Goal: Transaction & Acquisition: Download file/media

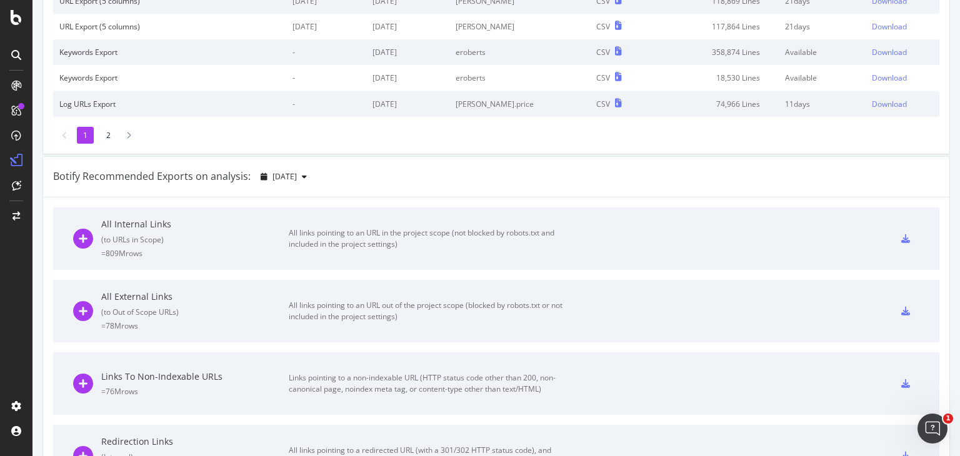
scroll to position [313, 0]
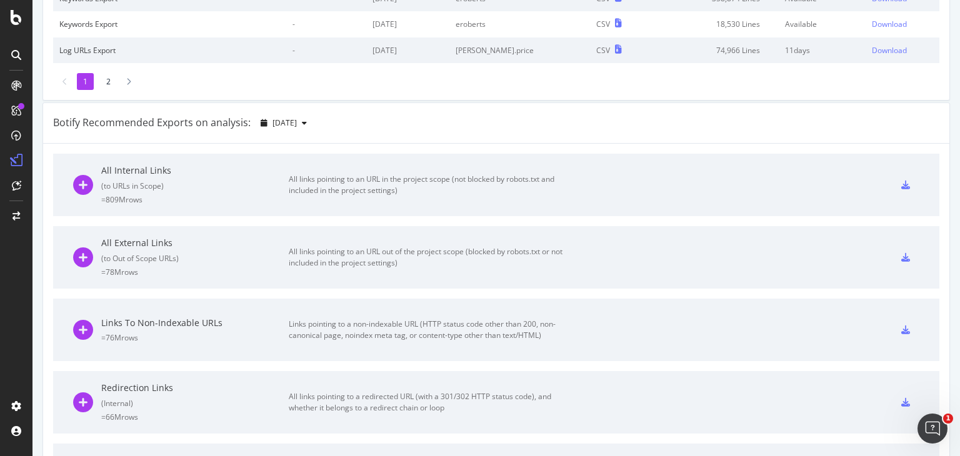
click at [901, 184] on icon at bounding box center [905, 185] width 9 height 9
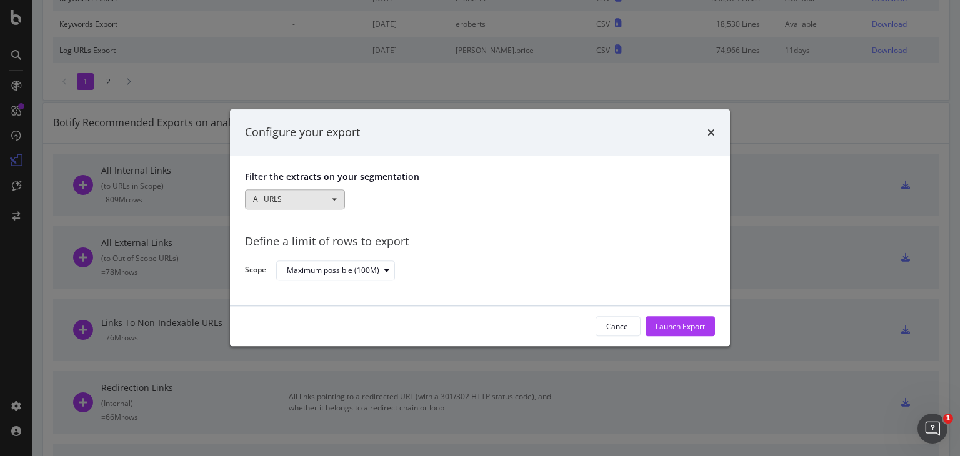
click at [307, 196] on button "All URLS" at bounding box center [295, 199] width 100 height 20
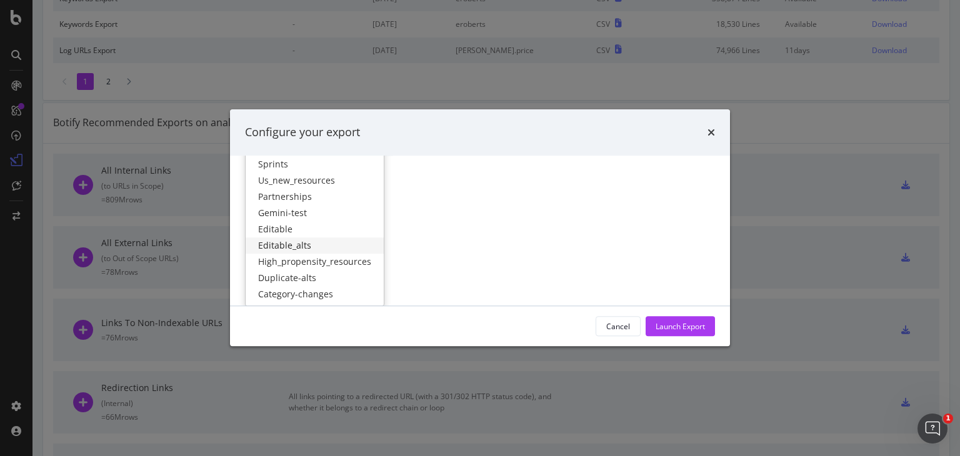
scroll to position [0, 0]
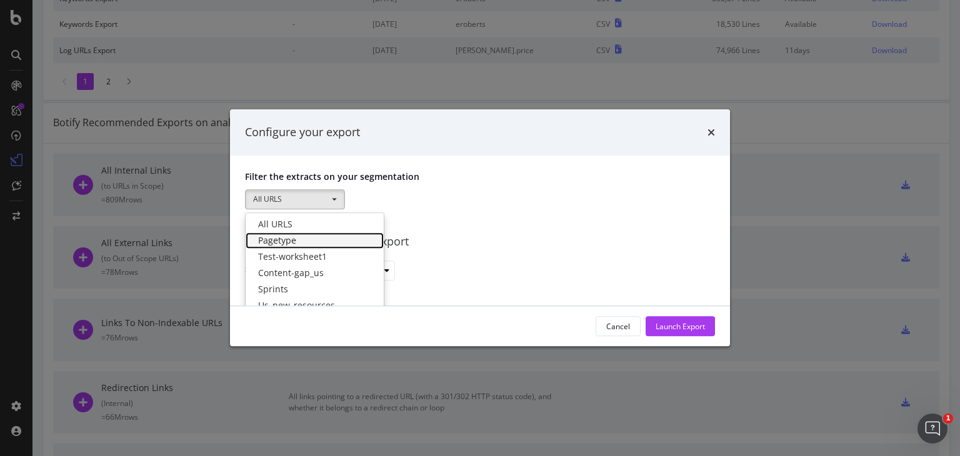
click at [304, 239] on link "Pagetype" at bounding box center [315, 241] width 138 height 16
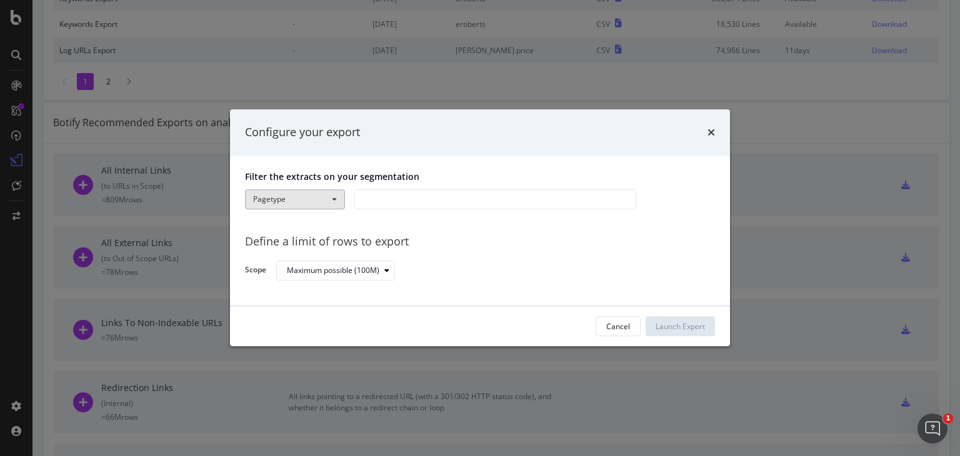
click at [301, 194] on button "Pagetype" at bounding box center [295, 199] width 100 height 20
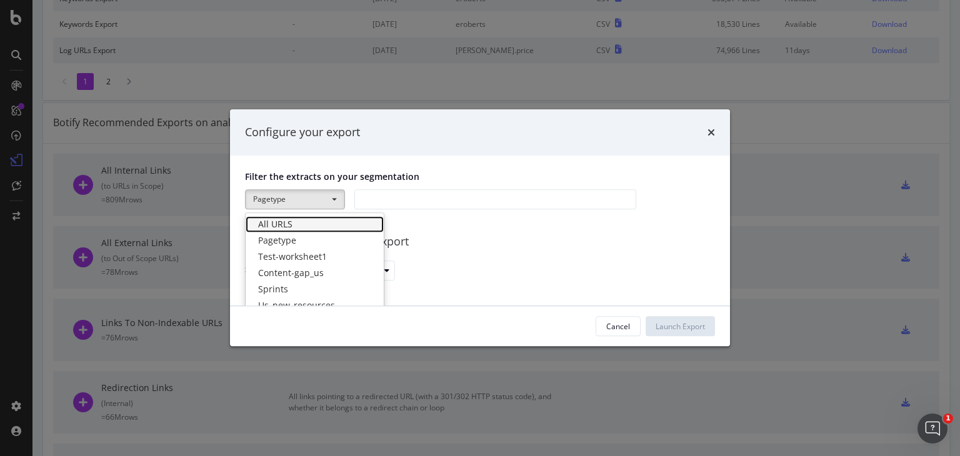
click at [301, 216] on link "All URLS" at bounding box center [315, 224] width 138 height 16
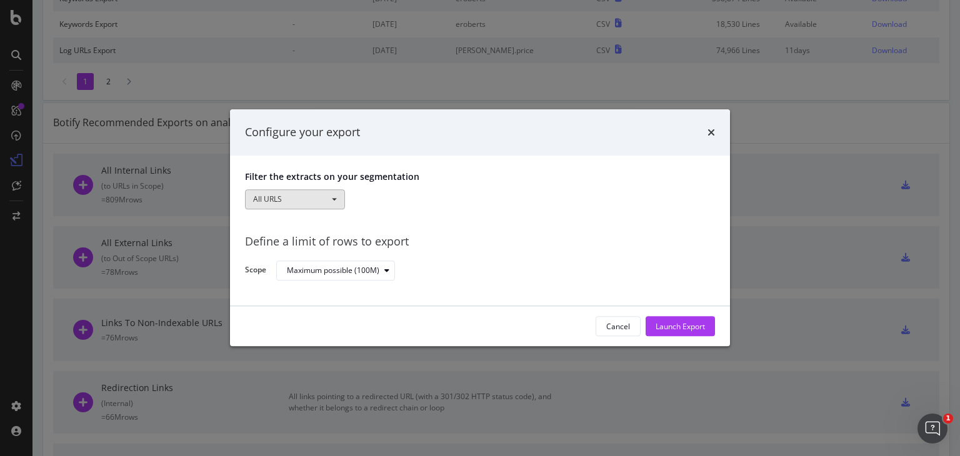
click at [334, 206] on button "All URLS" at bounding box center [295, 199] width 100 height 20
click at [391, 196] on div "All URLS All URLS Pagetype Test-worksheet1 Content-gap_us Sprints Us_new_resour…" at bounding box center [480, 200] width 470 height 22
click at [661, 231] on div "Define a limit of rows to export Scope Maximum possible (100M)" at bounding box center [480, 253] width 470 height 58
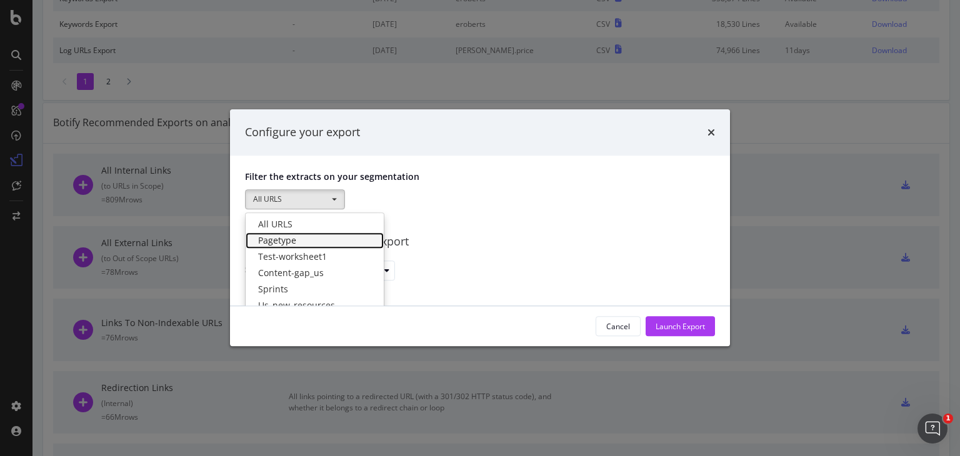
click at [310, 238] on link "Pagetype" at bounding box center [315, 241] width 138 height 16
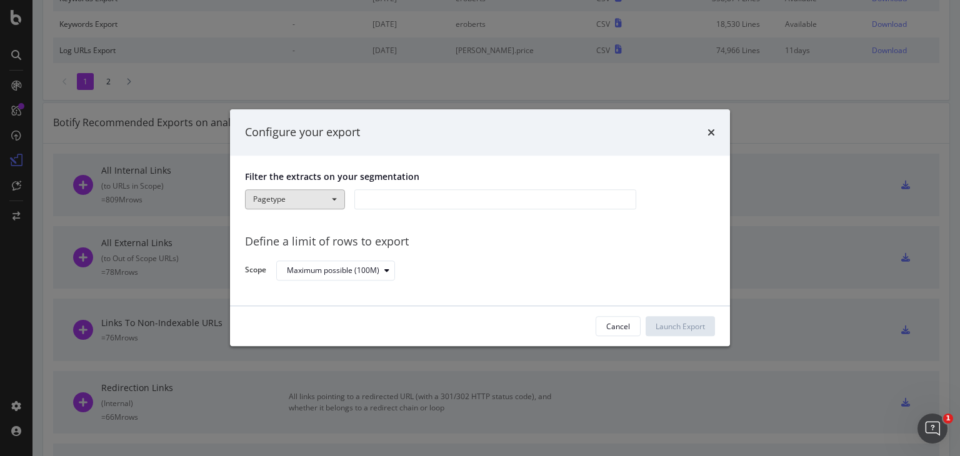
click at [300, 191] on button "Pagetype" at bounding box center [295, 199] width 100 height 20
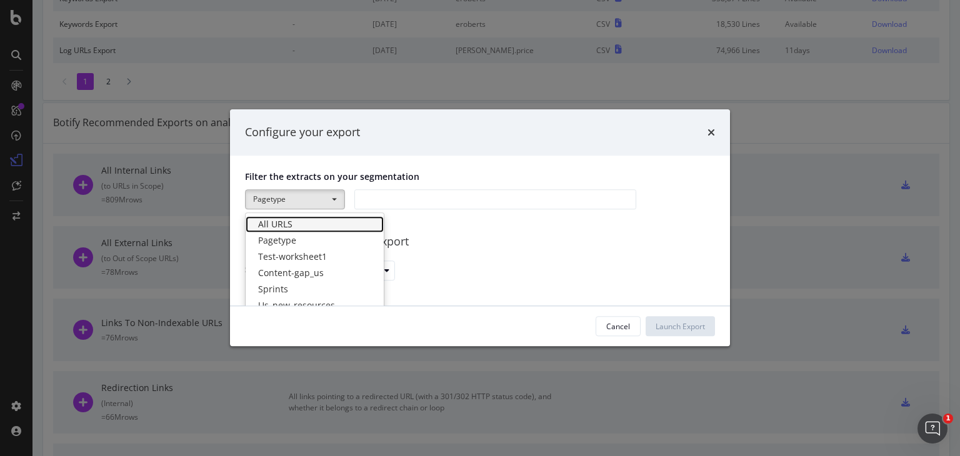
click at [297, 218] on link "All URLS" at bounding box center [315, 224] width 138 height 16
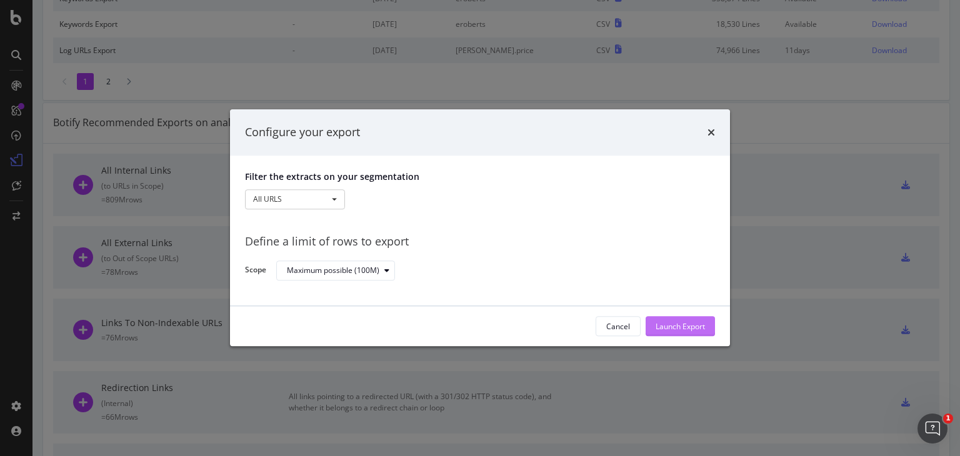
click at [663, 331] on div "Launch Export" at bounding box center [680, 326] width 49 height 11
